Goal: Task Accomplishment & Management: Manage account settings

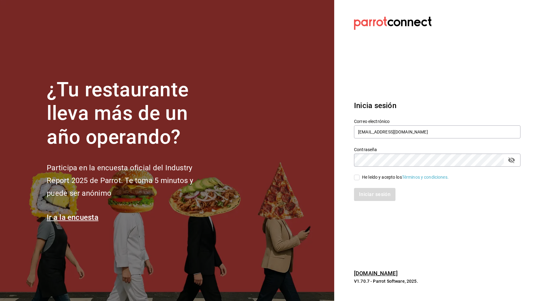
scroll to position [3081, 0]
click at [359, 176] on input "He leído y acepto los Términos y condiciones." at bounding box center [357, 178] width 6 height 6
checkbox input "true"
click at [370, 193] on button "Iniciar sesión" at bounding box center [375, 194] width 42 height 13
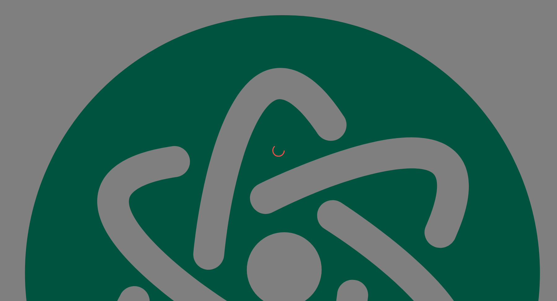
scroll to position [7182, 0]
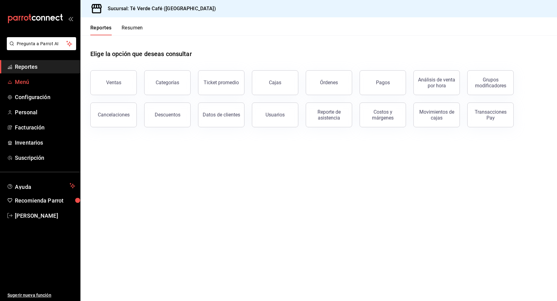
click at [15, 84] on span "Menú" at bounding box center [45, 82] width 60 height 8
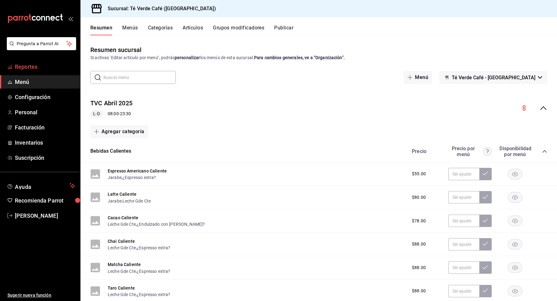
click at [41, 67] on span "Reportes" at bounding box center [45, 67] width 60 height 8
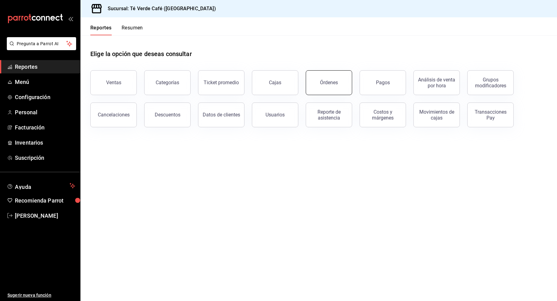
click at [342, 81] on button "Órdenes" at bounding box center [329, 82] width 46 height 25
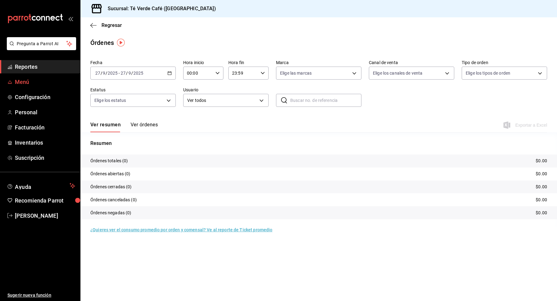
click at [25, 85] on span "Menú" at bounding box center [45, 82] width 60 height 8
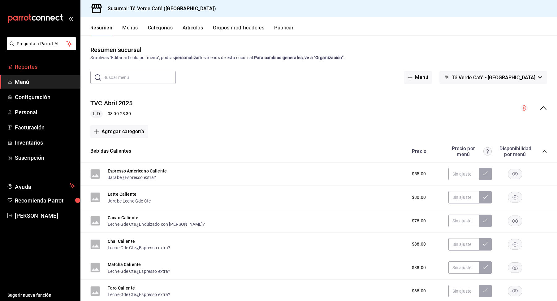
click at [28, 70] on span "Reportes" at bounding box center [45, 67] width 60 height 8
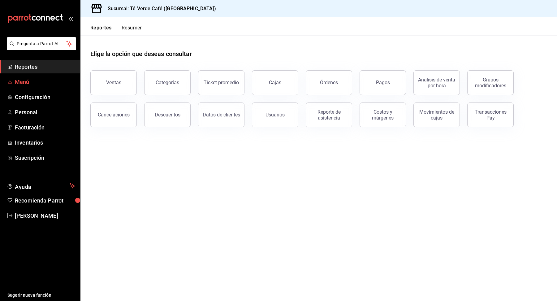
click at [21, 80] on span "Menú" at bounding box center [45, 82] width 60 height 8
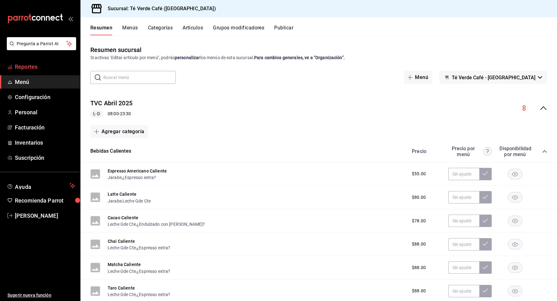
click at [36, 68] on span "Reportes" at bounding box center [45, 67] width 60 height 8
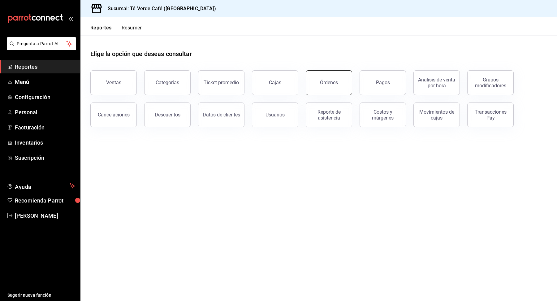
click at [331, 86] on button "Órdenes" at bounding box center [329, 82] width 46 height 25
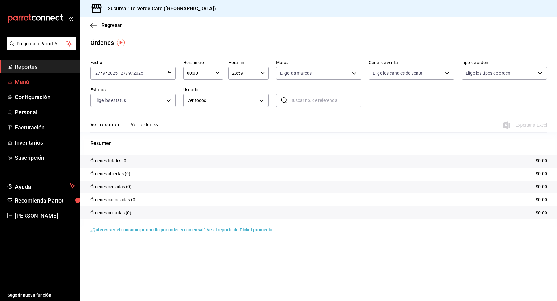
click at [30, 85] on span "Menú" at bounding box center [45, 82] width 60 height 8
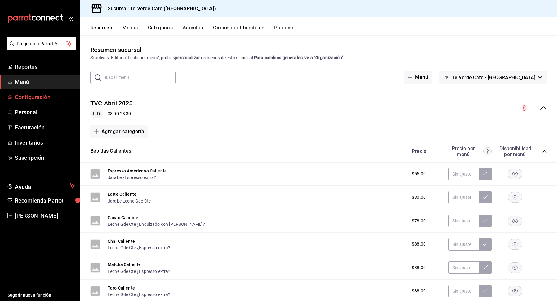
click at [35, 97] on span "Configuración" at bounding box center [45, 97] width 60 height 8
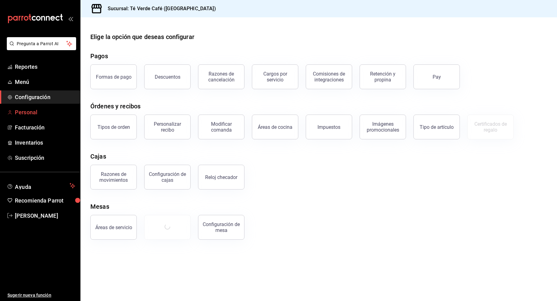
click at [32, 114] on span "Personal" at bounding box center [45, 112] width 60 height 8
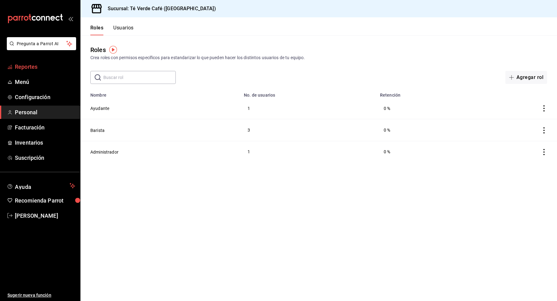
click at [37, 70] on span "Reportes" at bounding box center [45, 67] width 60 height 8
